Goal: Information Seeking & Learning: Learn about a topic

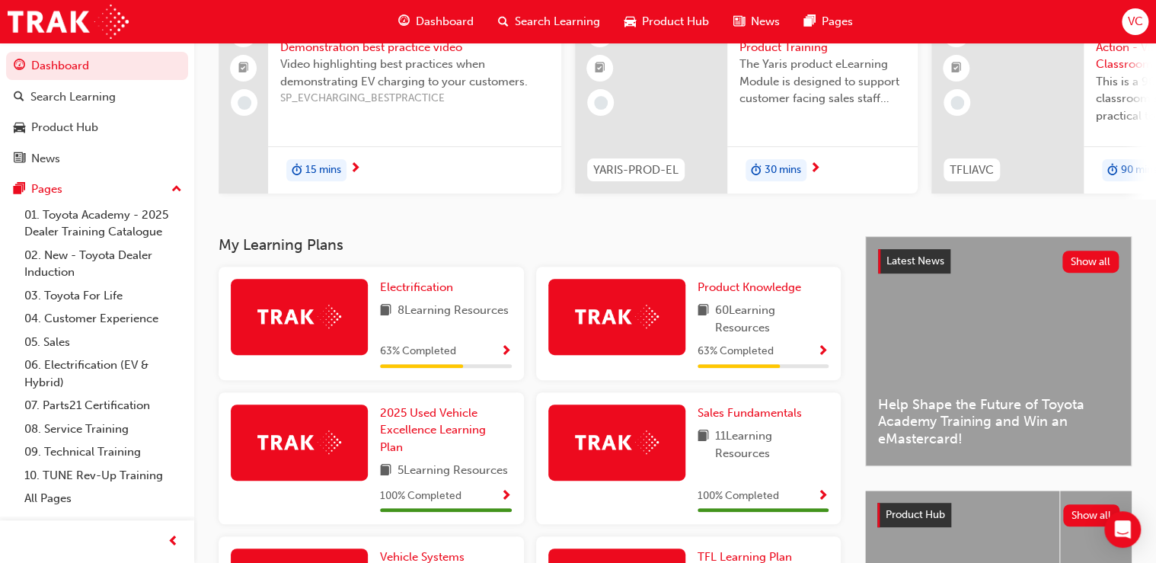
scroll to position [183, 0]
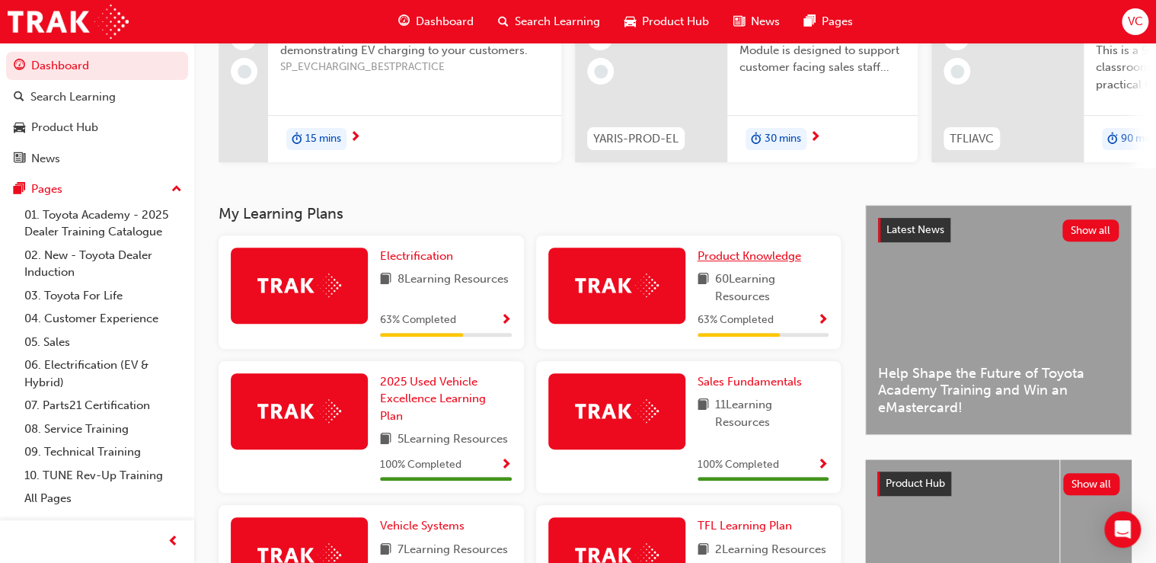
click at [712, 260] on span "Product Knowledge" at bounding box center [749, 256] width 104 height 14
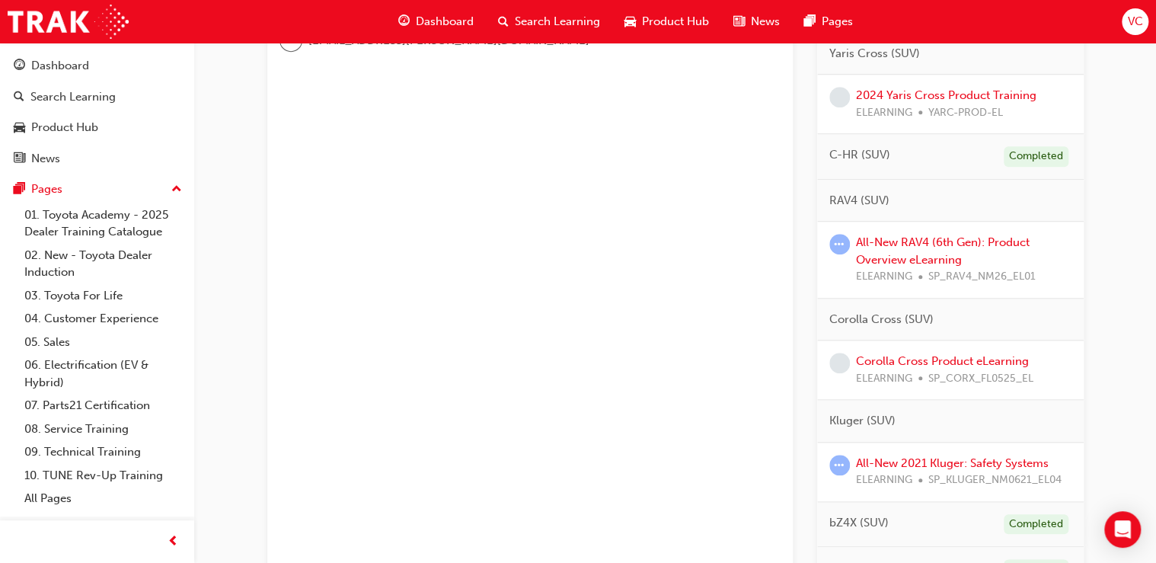
scroll to position [548, 0]
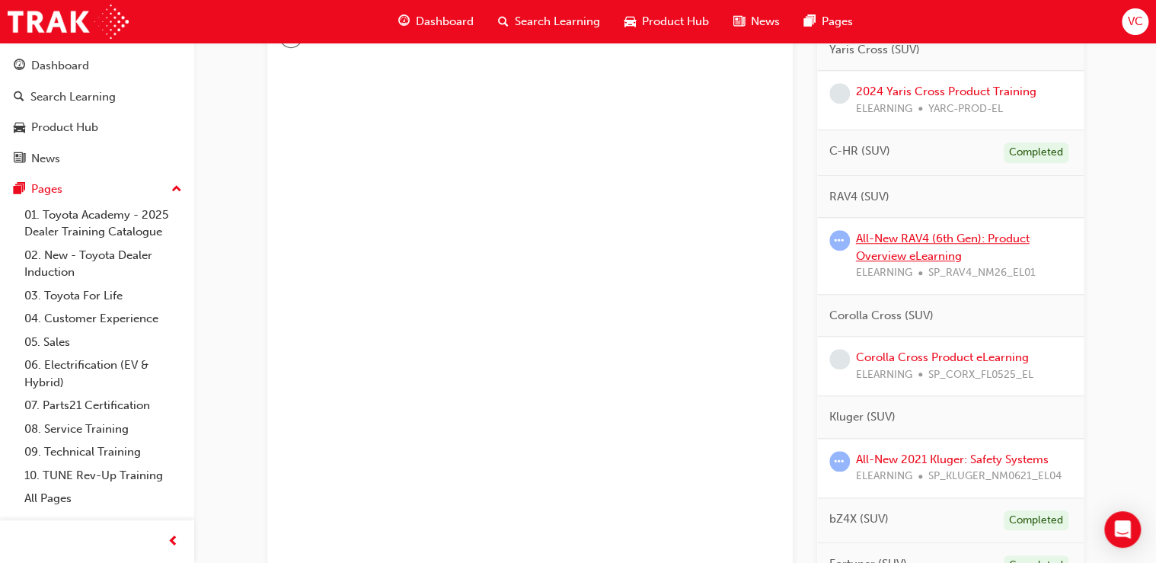
click at [916, 251] on link "All-New RAV4 (6th Gen): Product Overview eLearning" at bounding box center [943, 246] width 174 height 31
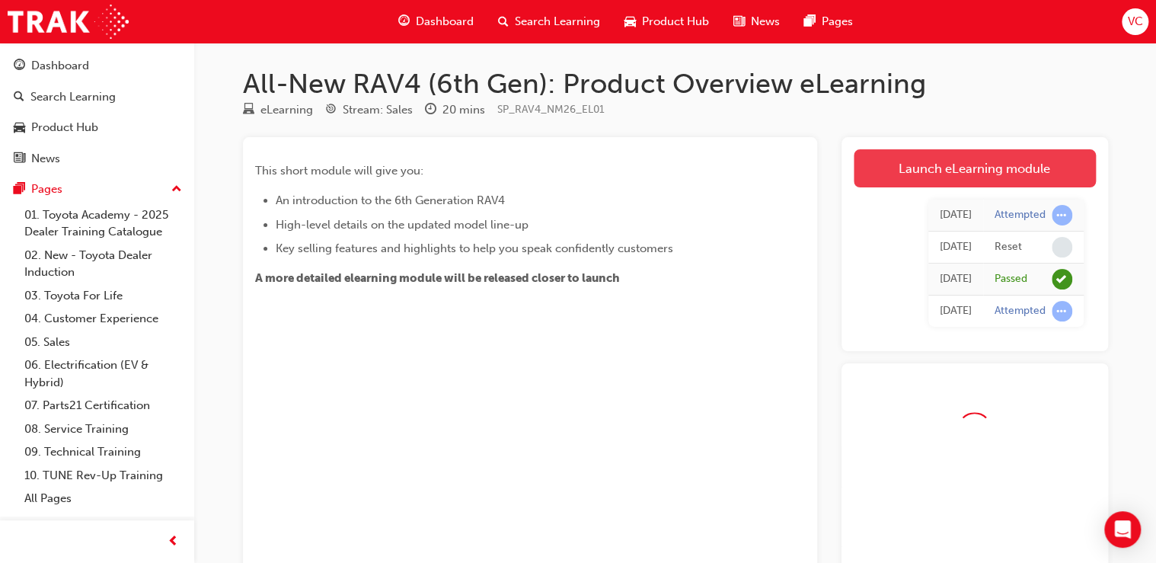
click at [968, 171] on link "Launch eLearning module" at bounding box center [974, 168] width 242 height 38
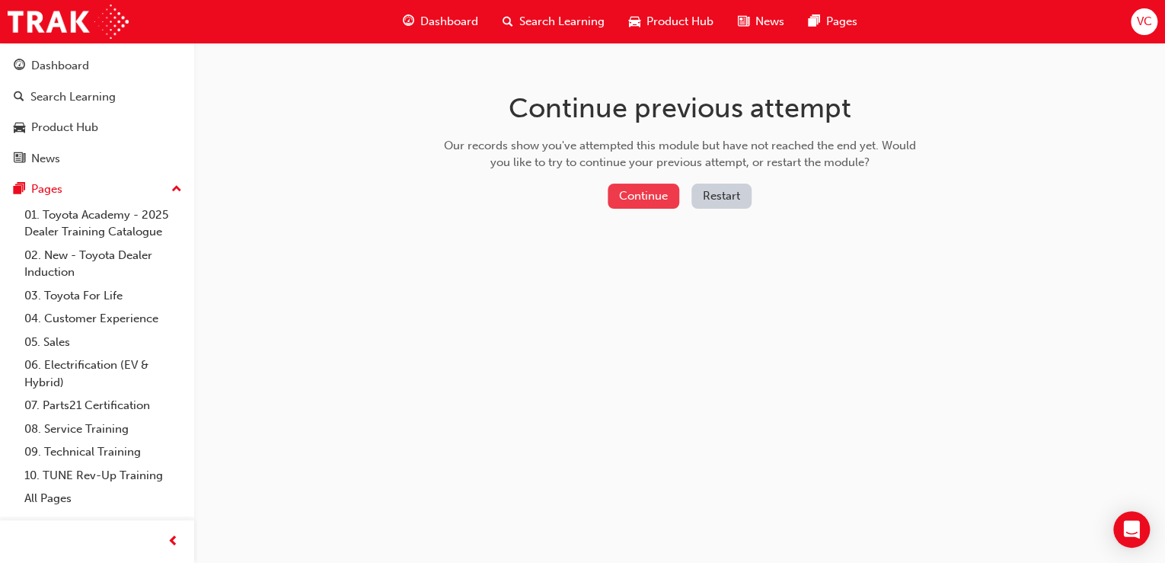
click at [637, 191] on button "Continue" at bounding box center [644, 195] width 72 height 25
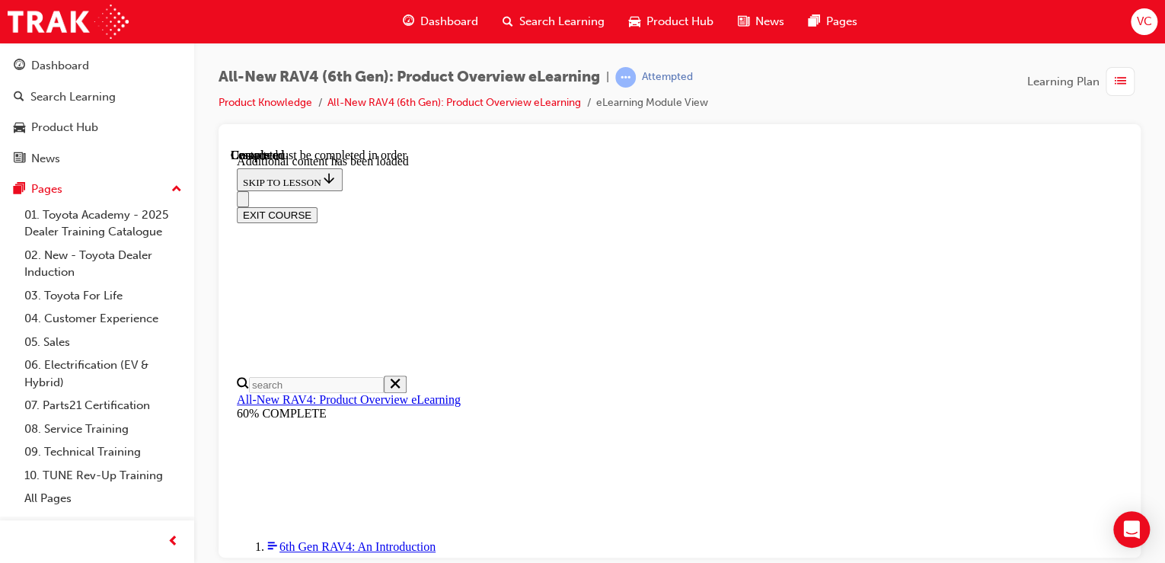
scroll to position [177, 0]
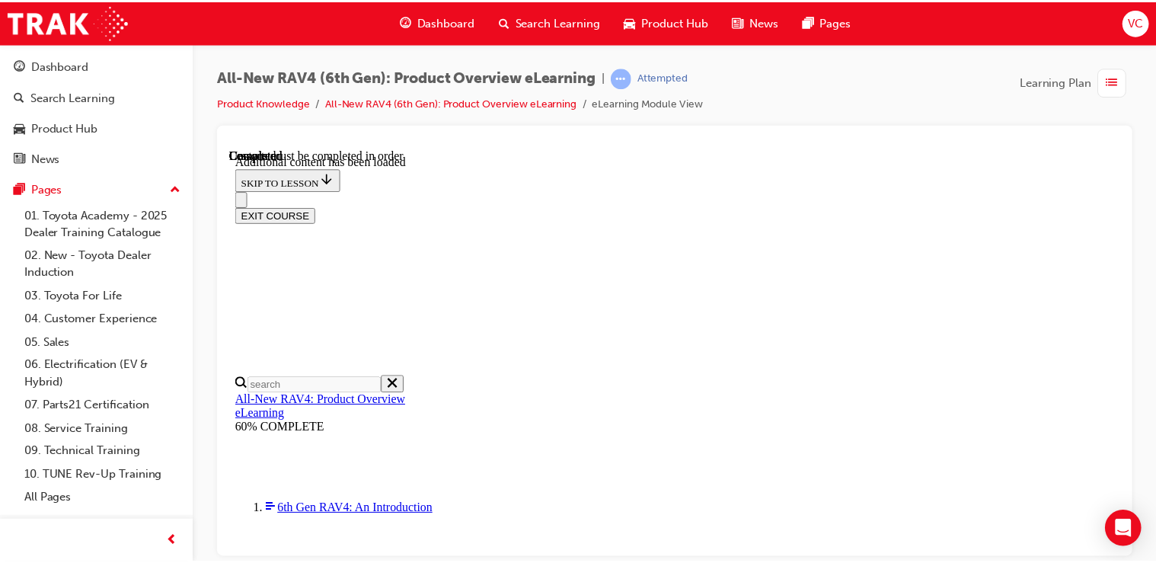
scroll to position [0, 0]
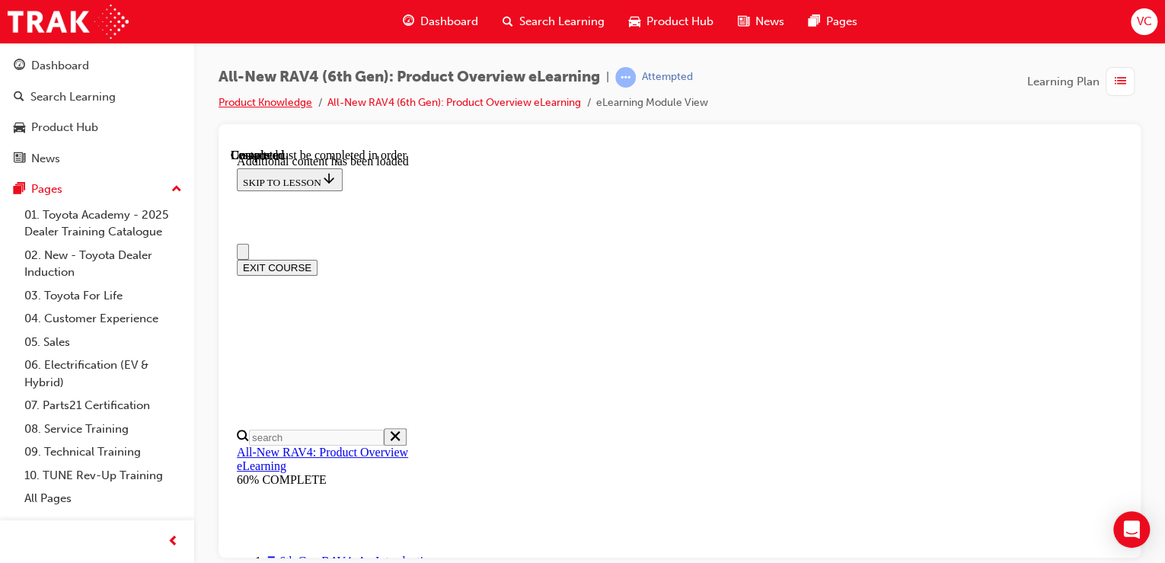
click at [289, 96] on link "Product Knowledge" at bounding box center [266, 102] width 94 height 13
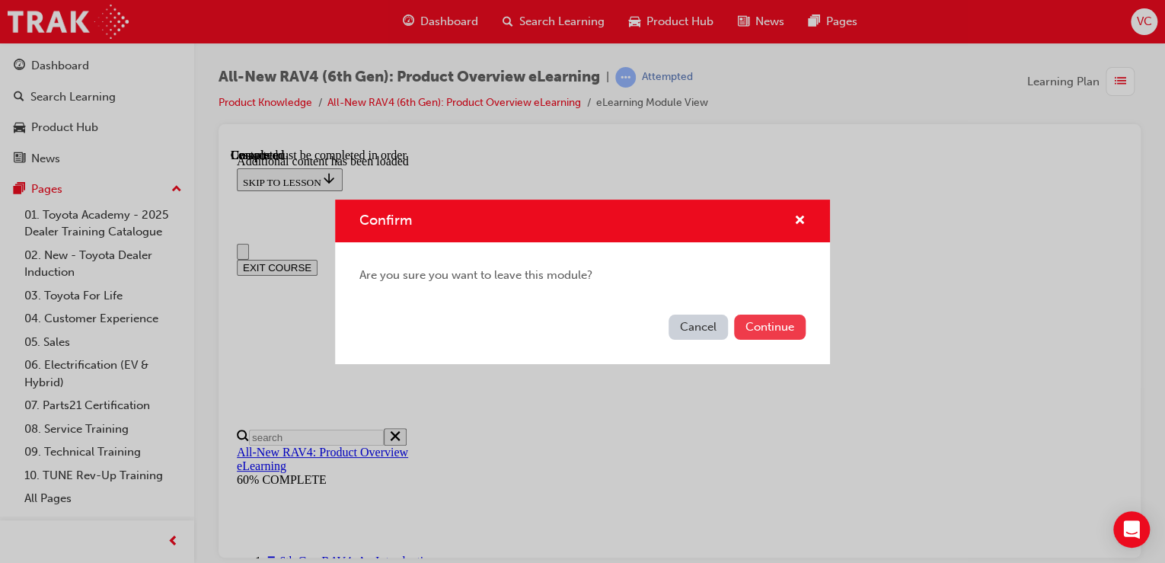
click at [746, 326] on button "Continue" at bounding box center [770, 326] width 72 height 25
